Goal: Navigation & Orientation: Find specific page/section

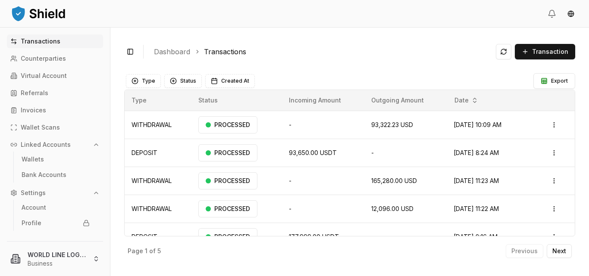
click at [351, 68] on div "Toggle Sidebar Dashboard Transactions Transaction WITHDRAWAL N/A N/A 93,322.23 …" at bounding box center [349, 152] width 479 height 249
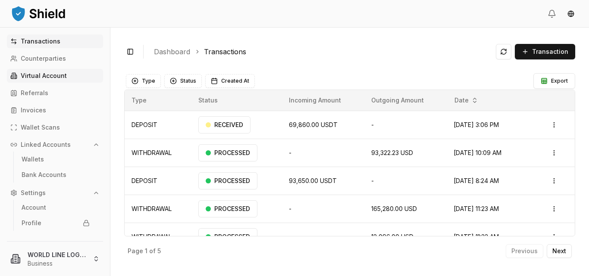
click at [55, 75] on p "Virtual Account" at bounding box center [44, 76] width 46 height 6
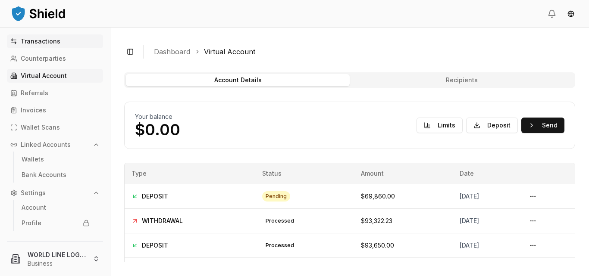
click at [42, 41] on p "Transactions" at bounding box center [41, 41] width 40 height 6
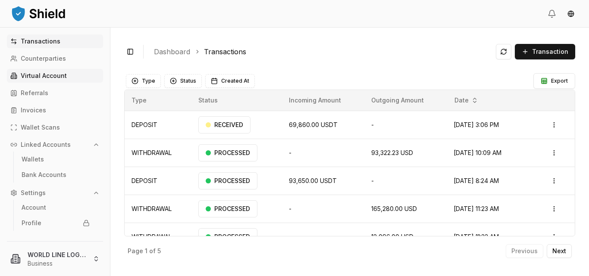
click at [36, 77] on p "Virtual Account" at bounding box center [44, 76] width 46 height 6
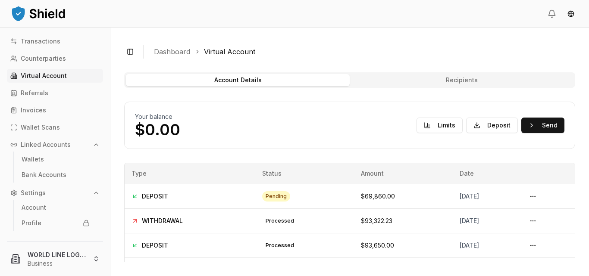
click at [41, 73] on p "Virtual Account" at bounding box center [44, 76] width 46 height 6
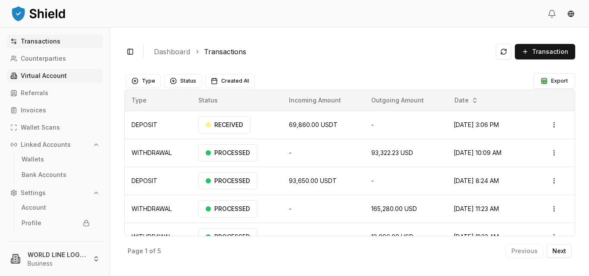
click at [37, 75] on p "Virtual Account" at bounding box center [44, 76] width 46 height 6
